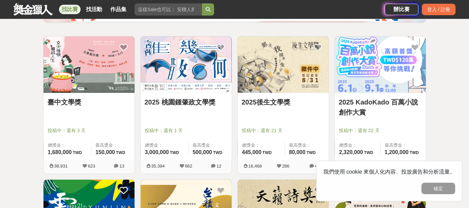
scroll to position [111, 0]
click at [271, 102] on link "2025後生文學獎" at bounding box center [283, 102] width 83 height 10
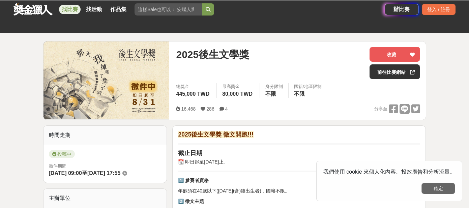
click at [448, 189] on button "確定" at bounding box center [438, 188] width 34 height 11
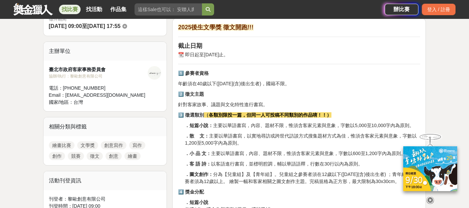
scroll to position [217, 0]
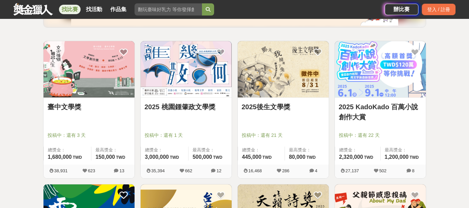
scroll to position [104, 0]
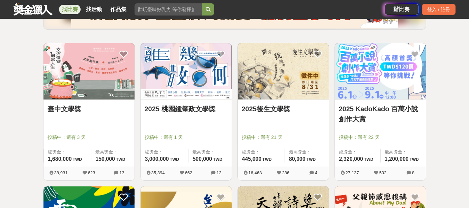
click at [68, 109] on link "臺中文學獎" at bounding box center [88, 109] width 83 height 10
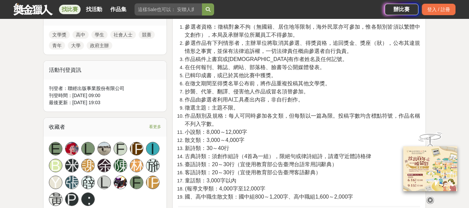
scroll to position [324, 0]
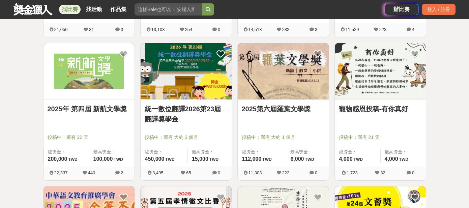
scroll to position [534, 0]
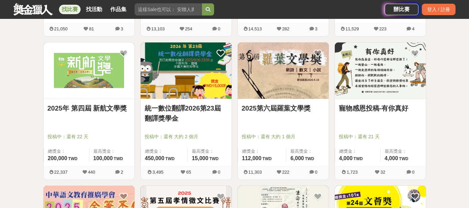
click at [280, 109] on link "2025第六屆羅葉文學獎" at bounding box center [283, 108] width 83 height 10
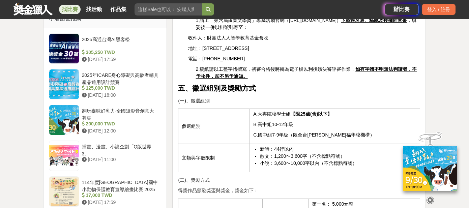
scroll to position [536, 0]
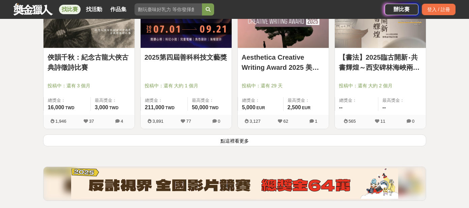
scroll to position [875, 0]
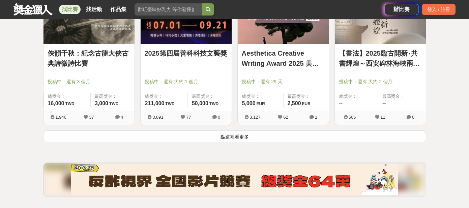
click at [240, 137] on button "點這裡看更多" at bounding box center [234, 136] width 383 height 12
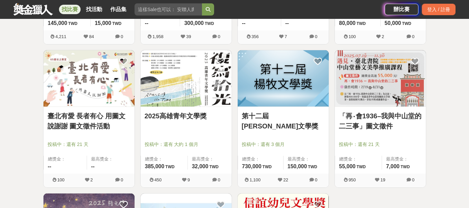
scroll to position [1099, 0]
click at [172, 116] on link "2025高雄青年文學獎" at bounding box center [186, 115] width 83 height 10
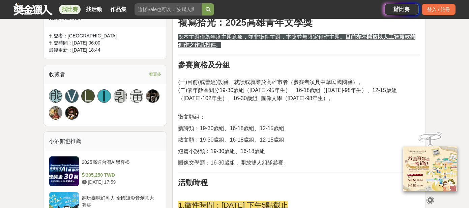
scroll to position [418, 0]
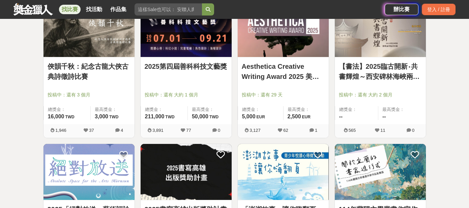
scroll to position [859, 0]
